Goal: Task Accomplishment & Management: Manage account settings

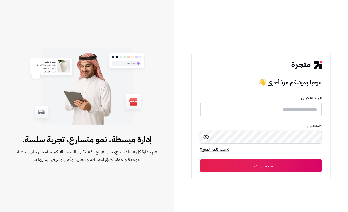
click at [297, 107] on input "text" at bounding box center [261, 110] width 122 height 14
type input "****"
click at [249, 168] on button "تسجيل الدخول" at bounding box center [261, 165] width 122 height 13
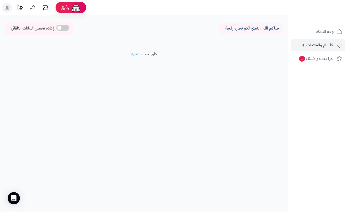
click at [294, 48] on link "الأقسام والمنتجات" at bounding box center [318, 45] width 54 height 12
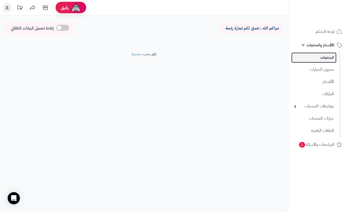
click at [303, 53] on link "المنتجات" at bounding box center [313, 58] width 45 height 10
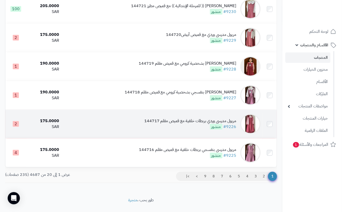
scroll to position [494, 0]
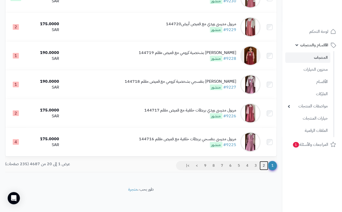
click at [263, 164] on link "2" at bounding box center [264, 165] width 9 height 9
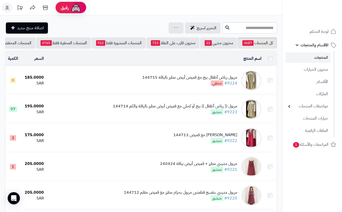
scroll to position [136, 0]
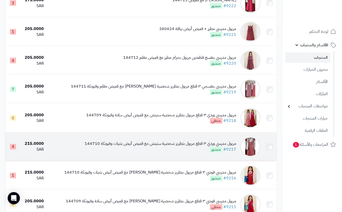
click at [166, 159] on td "مريول مدرسي وردي ٣ قطع مريول بتطريز شخصية ستيتش مع قميص أبيض بثنيات وفيونكة 144…" at bounding box center [154, 147] width 217 height 29
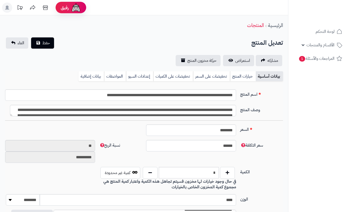
click at [237, 78] on link "خيارات المنتج" at bounding box center [243, 76] width 26 height 10
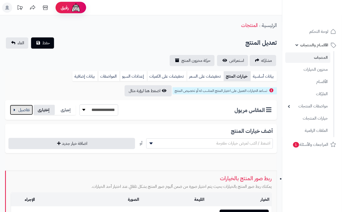
click at [24, 111] on button "button" at bounding box center [21, 110] width 23 height 10
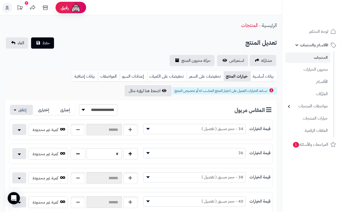
drag, startPoint x: 137, startPoint y: 41, endPoint x: 130, endPoint y: 40, distance: 7.4
click at [136, 41] on div "تعديل المنتج حفظ الغاء" at bounding box center [141, 42] width 272 height 11
click at [44, 39] on button "حفظ" at bounding box center [42, 42] width 23 height 11
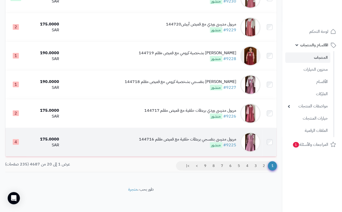
scroll to position [517, 0]
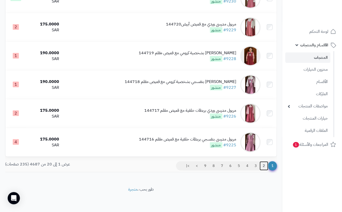
click at [267, 166] on link "2" at bounding box center [264, 166] width 9 height 9
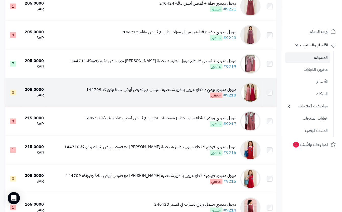
scroll to position [170, 0]
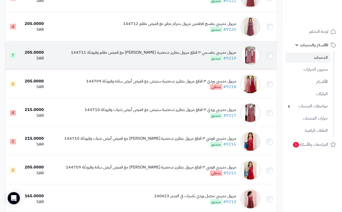
click at [159, 61] on div "مريول مدرسي بنفسجي ٣ قطع مريول بتطريز شخصية ستيتش مع قميص مقلم وفيونكة 144711 #…" at bounding box center [154, 56] width 166 height 12
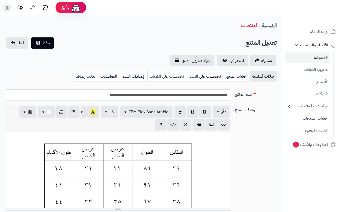
scroll to position [0, 6]
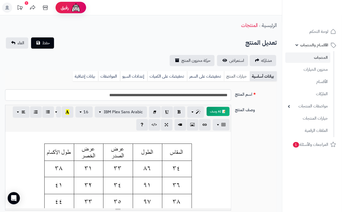
click at [226, 75] on link "خيارات المنتج" at bounding box center [237, 76] width 26 height 10
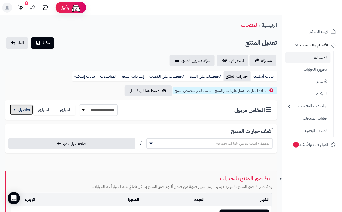
click at [19, 110] on button "button" at bounding box center [21, 110] width 23 height 10
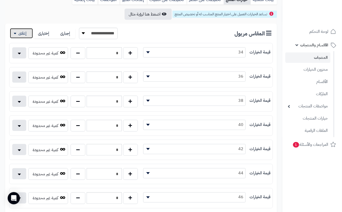
scroll to position [102, 0]
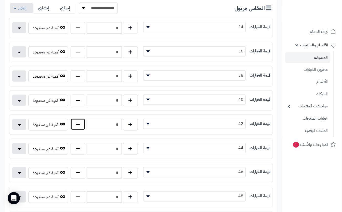
click at [80, 129] on button "button" at bounding box center [78, 125] width 15 height 12
type input "*"
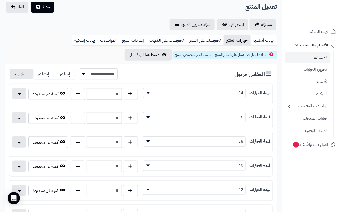
scroll to position [0, 0]
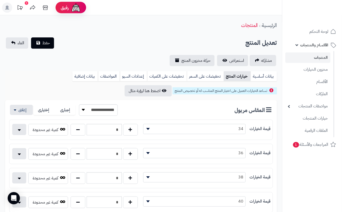
click at [97, 43] on div "تعديل المنتج حفظ الغاء" at bounding box center [141, 42] width 272 height 11
drag, startPoint x: 48, startPoint y: 40, endPoint x: 48, endPoint y: 37, distance: 3.1
click at [48, 40] on span "حفظ" at bounding box center [46, 43] width 8 height 6
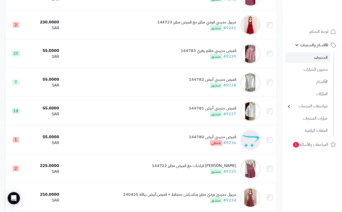
scroll to position [225, 0]
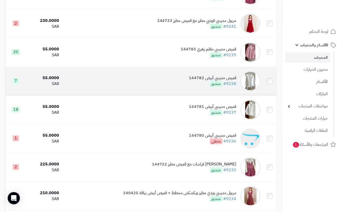
click at [188, 87] on td "قميص مدرسي أبيض 144782 #9238 منشور" at bounding box center [162, 81] width 202 height 29
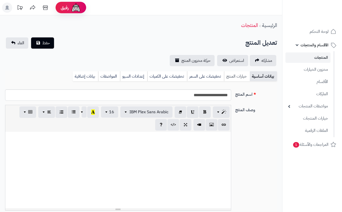
click at [239, 77] on link "خيارات المنتج" at bounding box center [237, 76] width 26 height 10
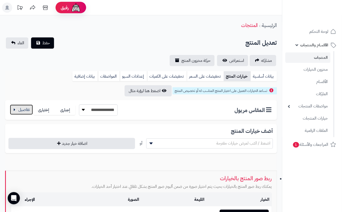
click at [23, 111] on button "button" at bounding box center [21, 110] width 23 height 10
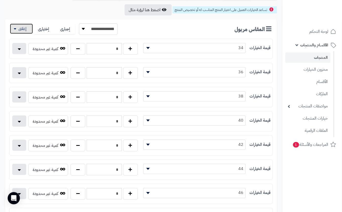
scroll to position [83, 0]
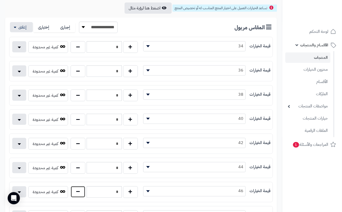
click at [78, 195] on button "button" at bounding box center [78, 192] width 15 height 12
type input "*"
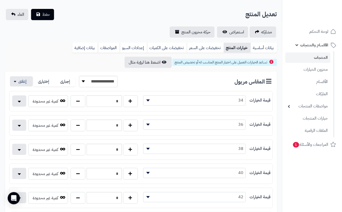
scroll to position [0, 0]
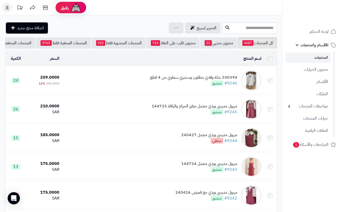
scroll to position [202, 0]
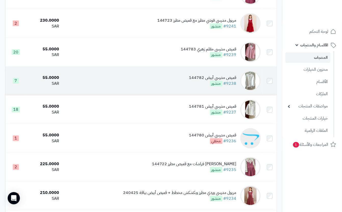
click at [124, 79] on td "قميص مدرسي أبيض 144782 #9238 منشور" at bounding box center [162, 81] width 202 height 29
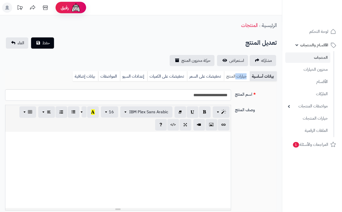
click at [242, 75] on link "خيارات المنتج" at bounding box center [237, 76] width 26 height 10
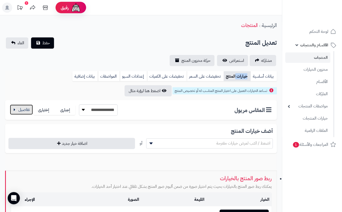
click at [24, 109] on button "button" at bounding box center [21, 110] width 23 height 10
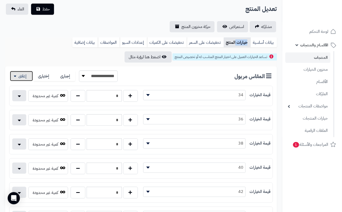
scroll to position [68, 0]
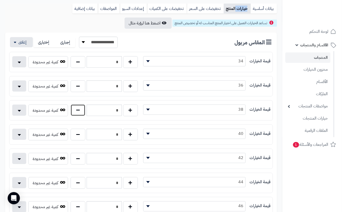
click at [82, 113] on button "button" at bounding box center [78, 111] width 15 height 12
type input "*"
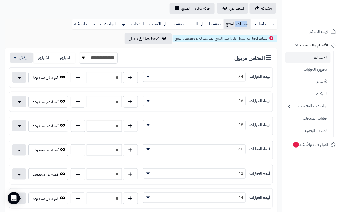
scroll to position [0, 0]
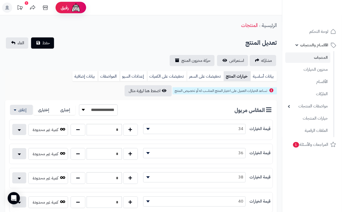
click at [45, 46] on button "حفظ" at bounding box center [42, 42] width 23 height 11
